Goal: Transaction & Acquisition: Purchase product/service

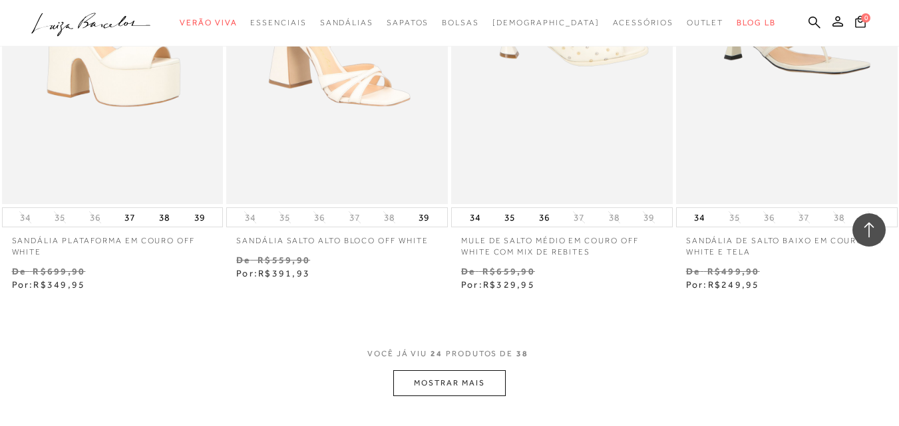
scroll to position [2661, 0]
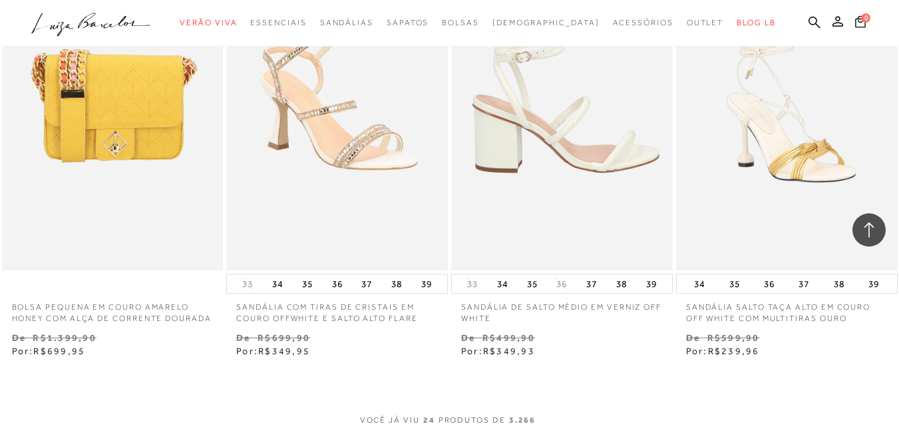
scroll to position [2462, 0]
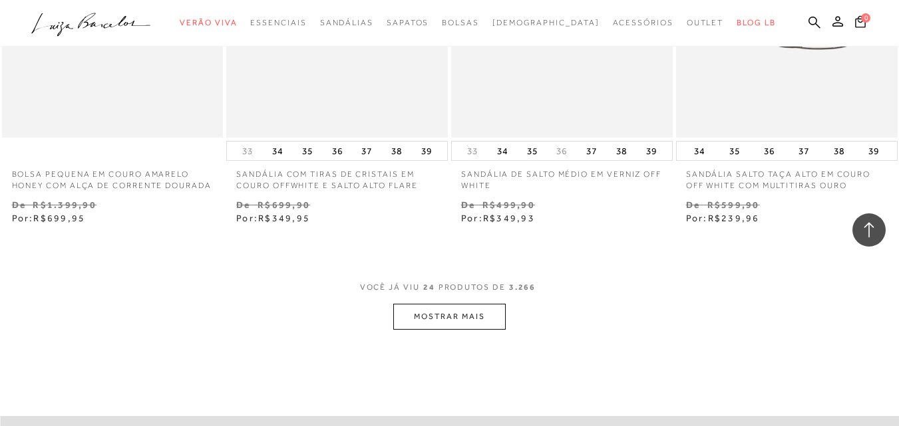
click at [467, 330] on button "MOSTRAR MAIS" at bounding box center [449, 317] width 112 height 26
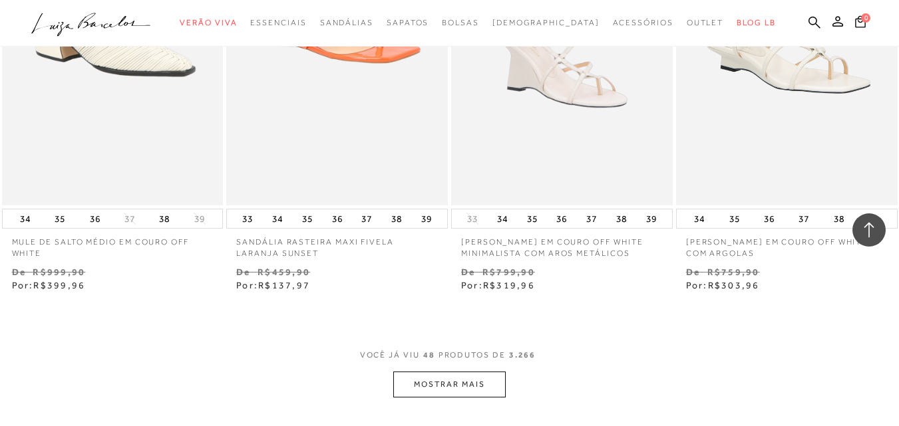
scroll to position [5256, 0]
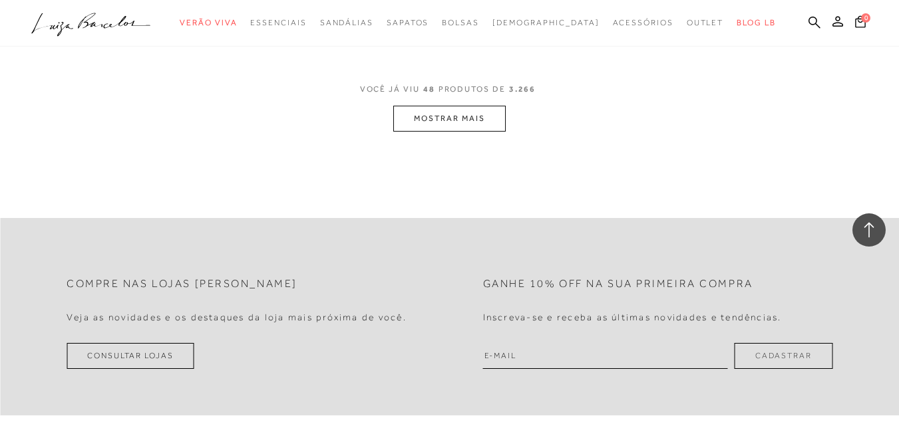
click at [443, 130] on button "MOSTRAR MAIS" at bounding box center [449, 119] width 112 height 26
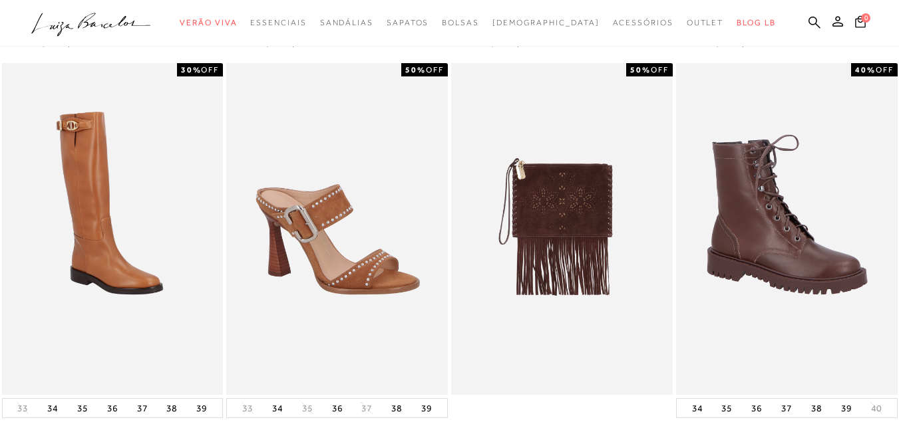
scroll to position [0, 0]
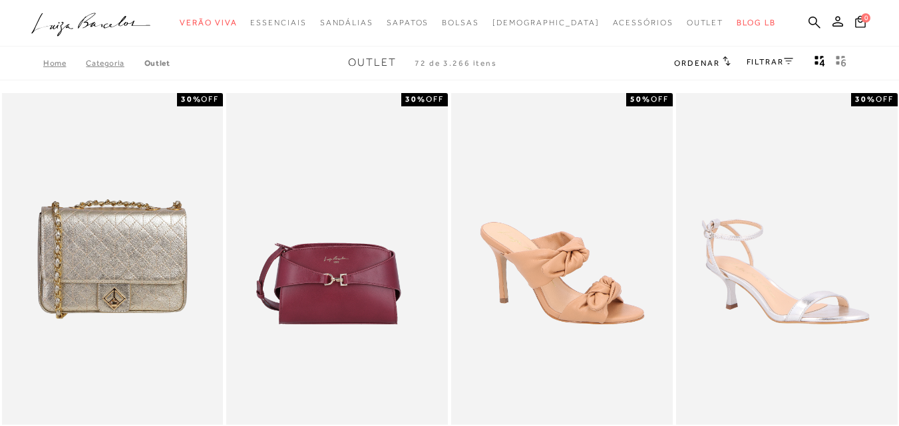
click at [109, 63] on link "Categoria" at bounding box center [115, 63] width 58 height 9
click at [772, 65] on link "FILTRAR" at bounding box center [769, 61] width 47 height 9
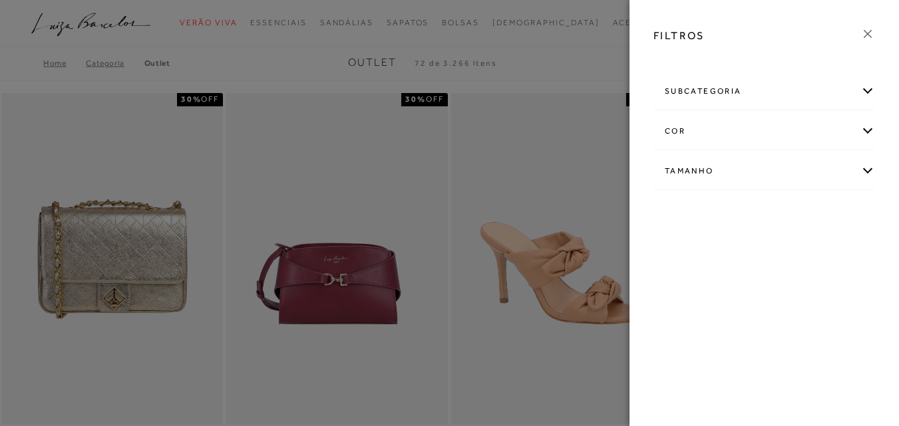
click at [749, 95] on div "subcategoria" at bounding box center [764, 91] width 220 height 35
click at [682, 126] on span "Bolsas" at bounding box center [677, 127] width 24 height 10
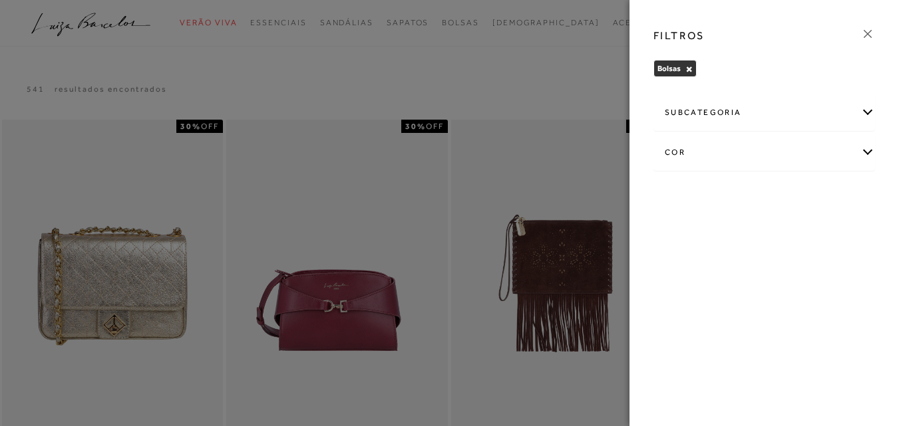
click at [866, 35] on icon at bounding box center [867, 34] width 15 height 15
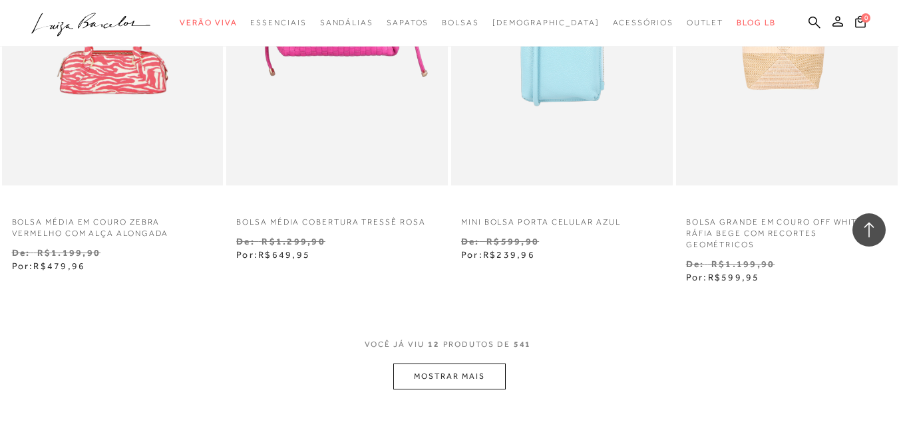
scroll to position [1198, 0]
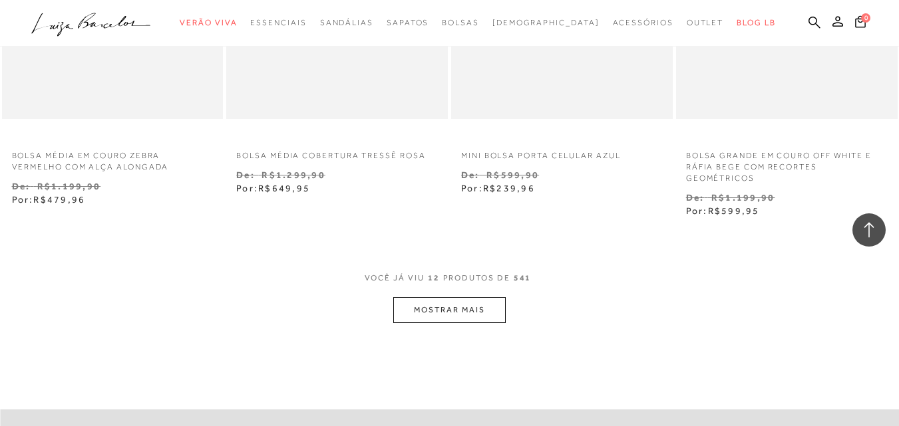
click at [462, 303] on button "MOSTRAR MAIS" at bounding box center [449, 310] width 112 height 26
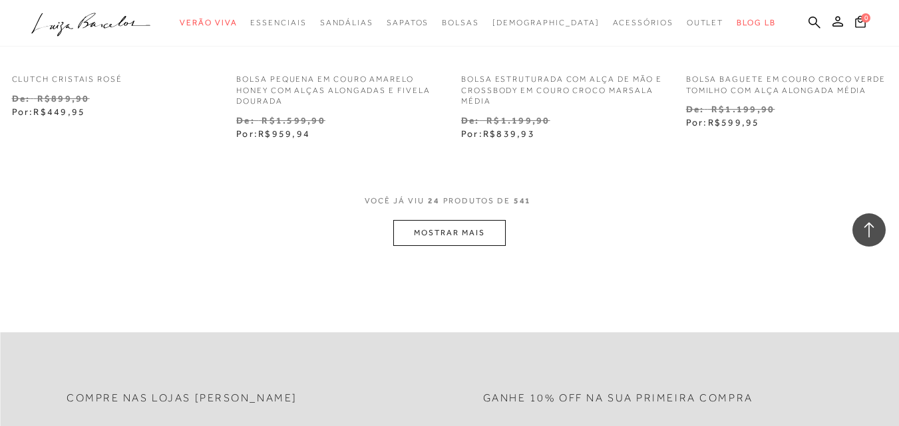
scroll to position [2728, 0]
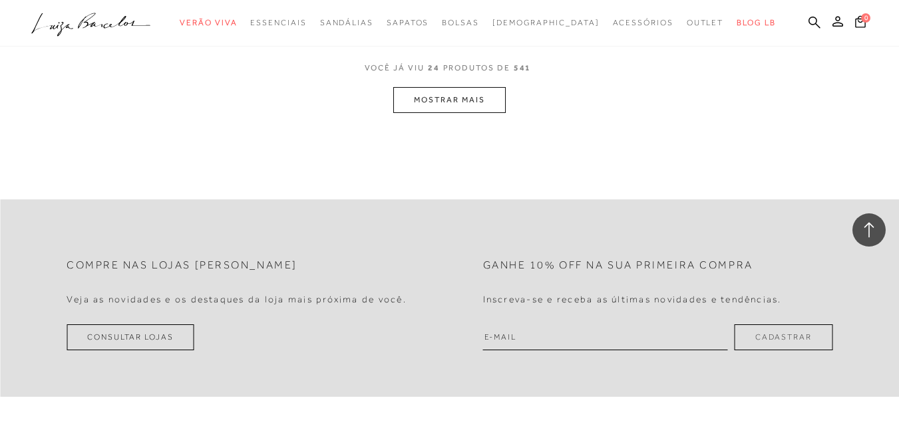
click at [496, 104] on button "MOSTRAR MAIS" at bounding box center [449, 100] width 112 height 26
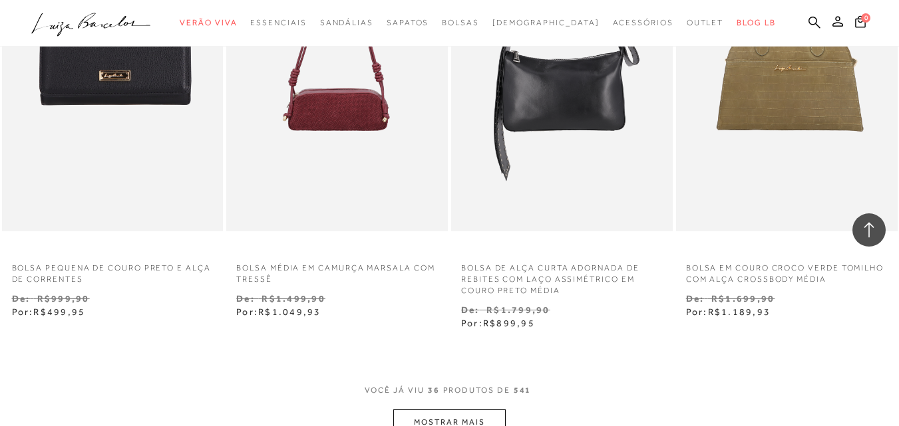
scroll to position [3992, 0]
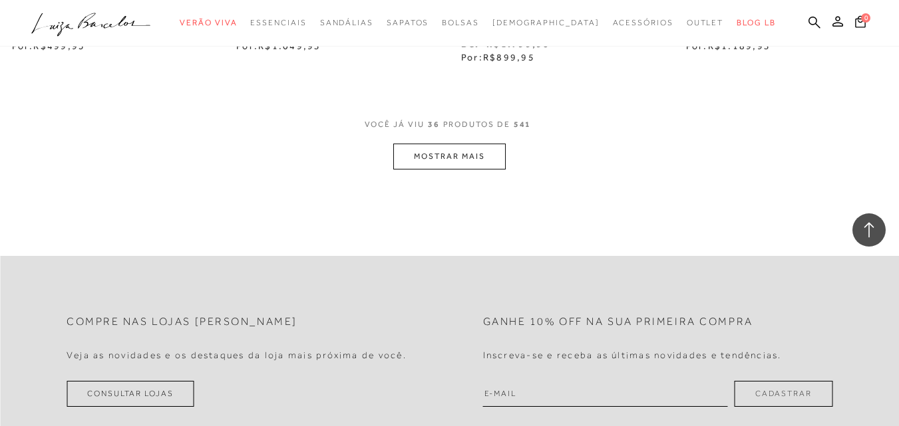
click at [406, 144] on button "MOSTRAR MAIS" at bounding box center [449, 157] width 112 height 26
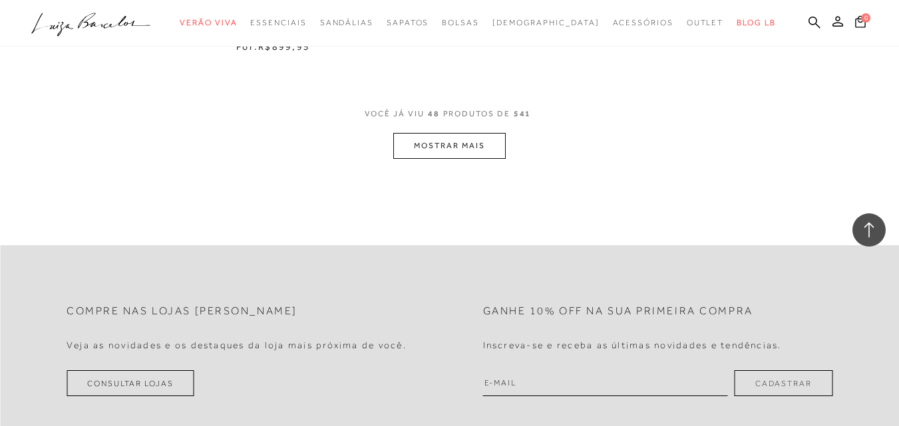
scroll to position [5389, 0]
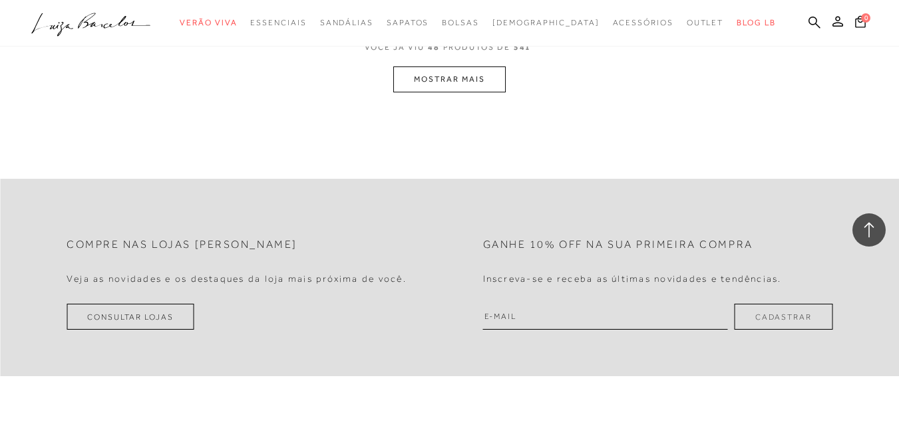
click at [445, 81] on button "MOSTRAR MAIS" at bounding box center [449, 80] width 112 height 26
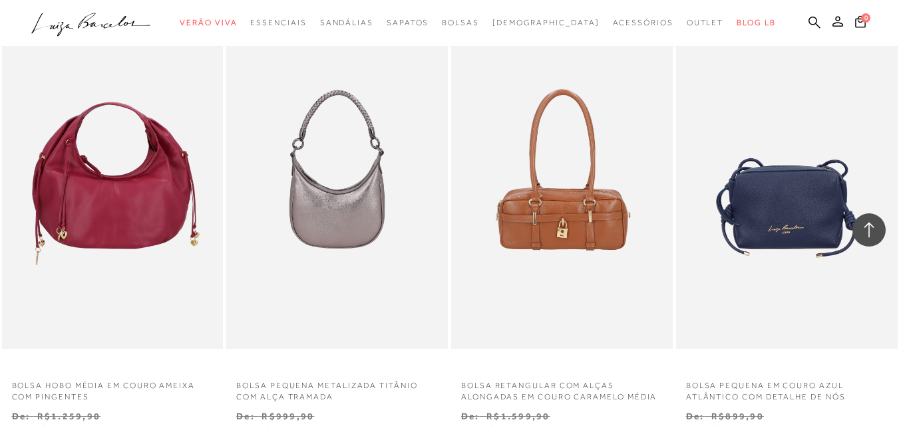
scroll to position [6515, 0]
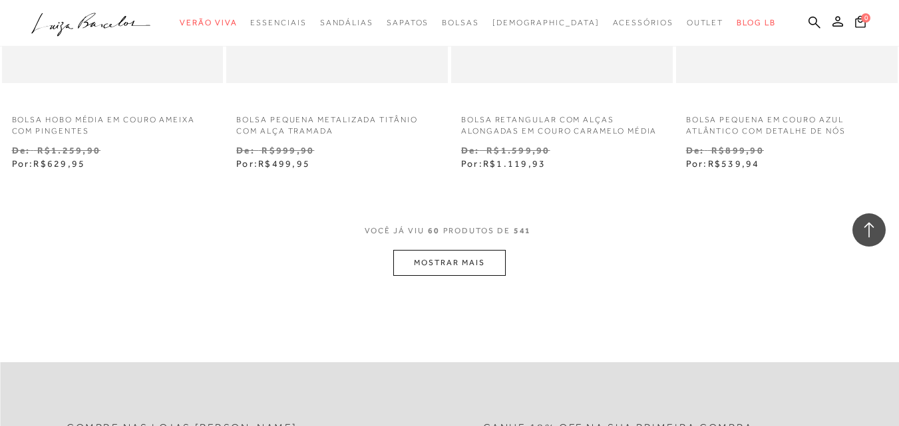
click at [442, 257] on button "MOSTRAR MAIS" at bounding box center [449, 263] width 112 height 26
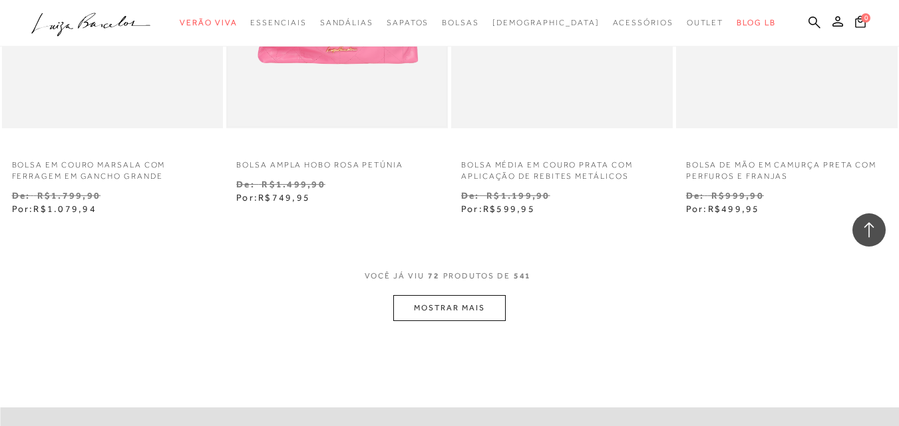
scroll to position [7912, 0]
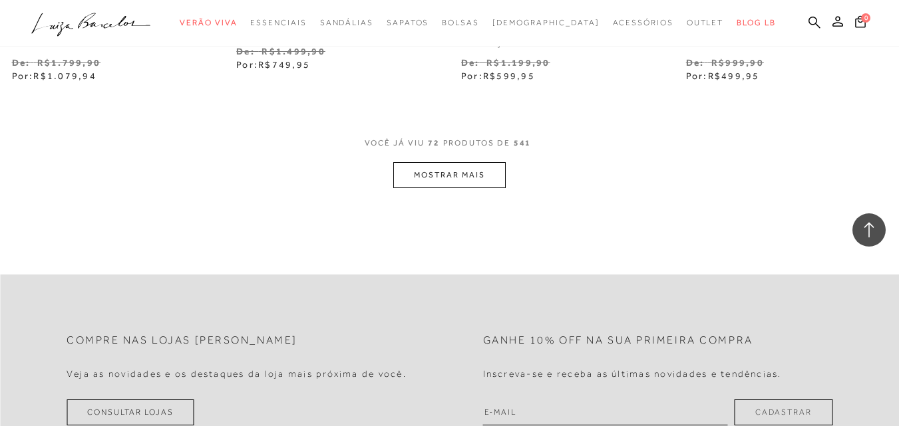
click at [468, 177] on button "MOSTRAR MAIS" at bounding box center [449, 175] width 112 height 26
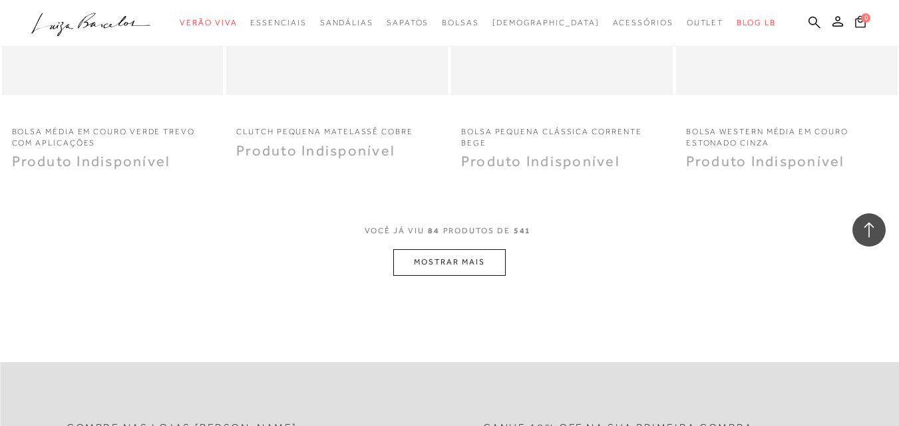
scroll to position [9176, 0]
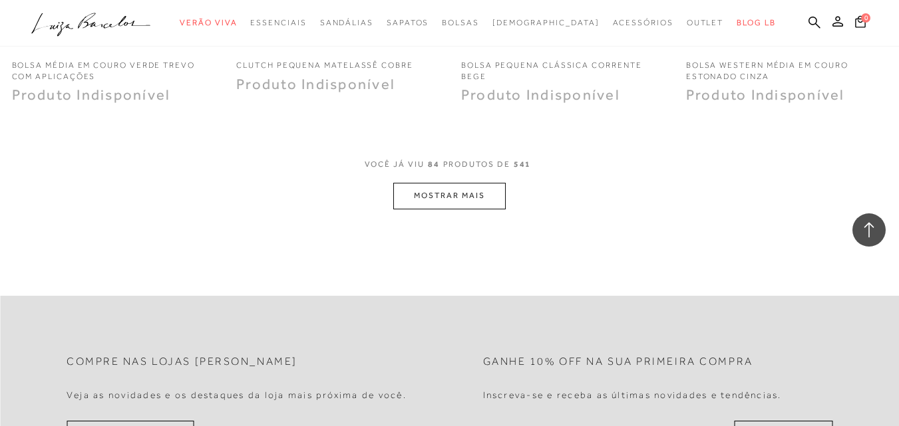
drag, startPoint x: 470, startPoint y: 176, endPoint x: 469, endPoint y: 187, distance: 11.3
click at [469, 176] on div "VOCê JÁ VIU 84 PRODUTOS DE 541" at bounding box center [450, 171] width 170 height 25
click at [470, 200] on button "MOSTRAR MAIS" at bounding box center [449, 196] width 112 height 26
